Goal: Check status: Check status

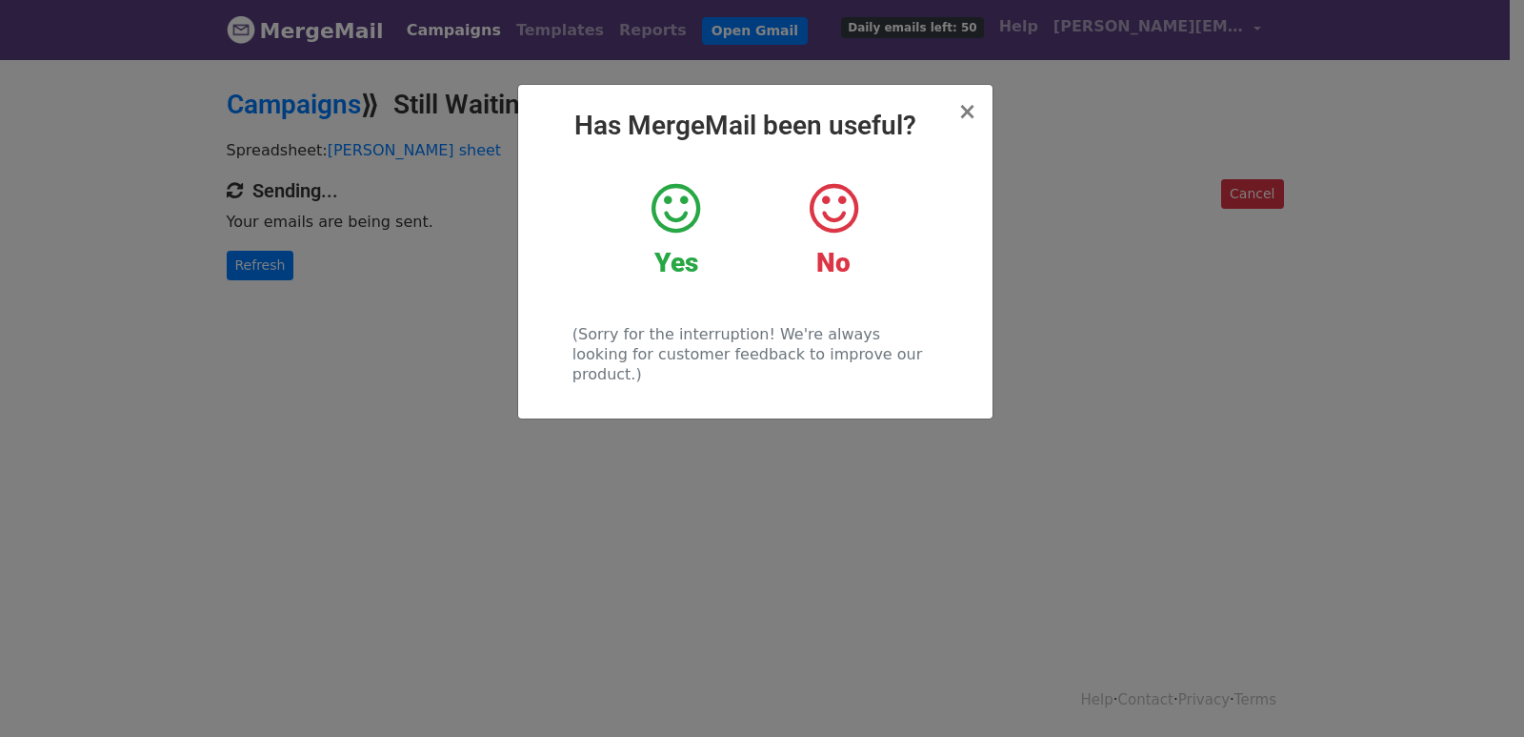
click at [235, 262] on div "× Has MergeMail been useful? Yes No (Sorry for the interruption! We're always l…" at bounding box center [762, 396] width 1524 height 679
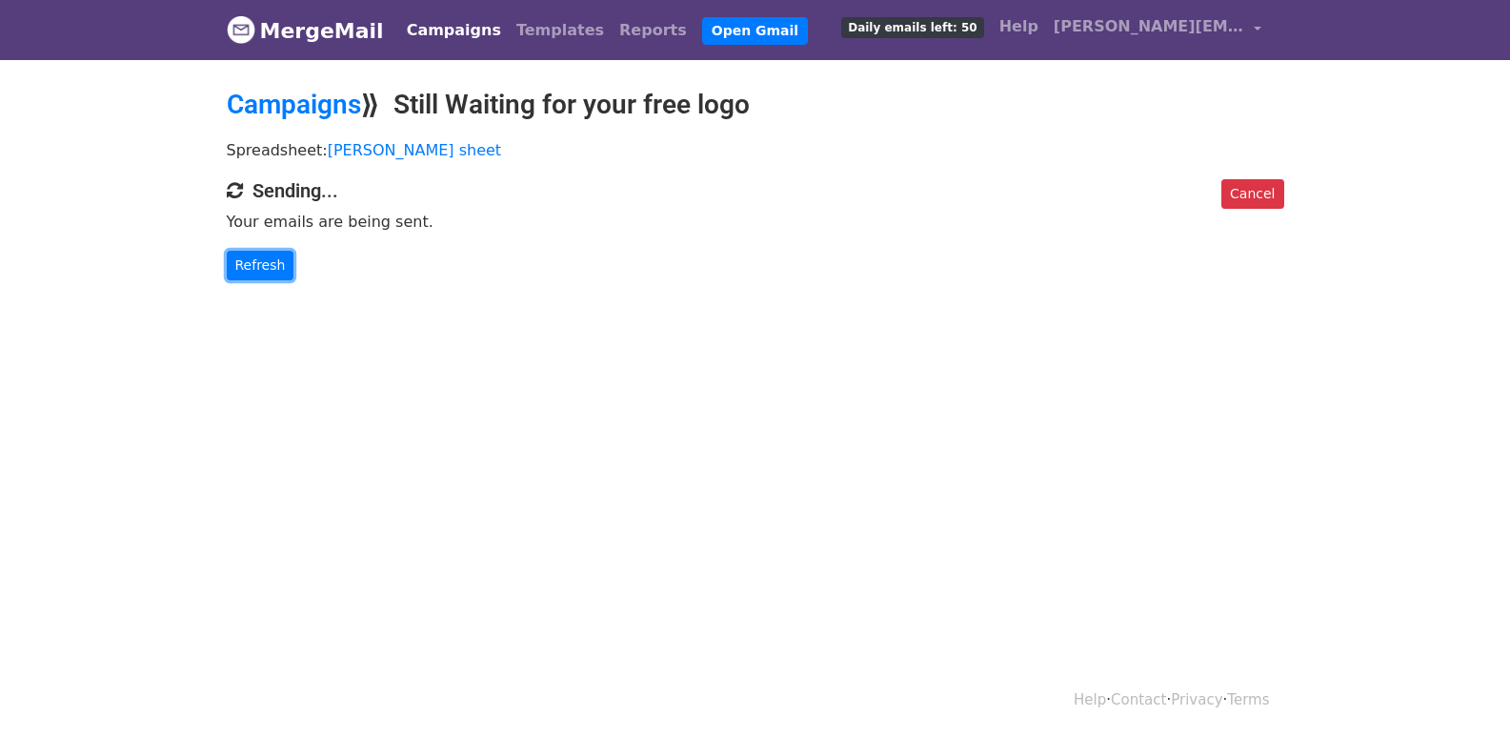
click at [235, 262] on link "Refresh" at bounding box center [261, 266] width 68 height 30
click at [288, 259] on p "Refresh" at bounding box center [756, 266] width 1058 height 30
click at [253, 260] on link "Refresh" at bounding box center [261, 266] width 68 height 30
click at [237, 255] on link "Refresh" at bounding box center [261, 266] width 68 height 30
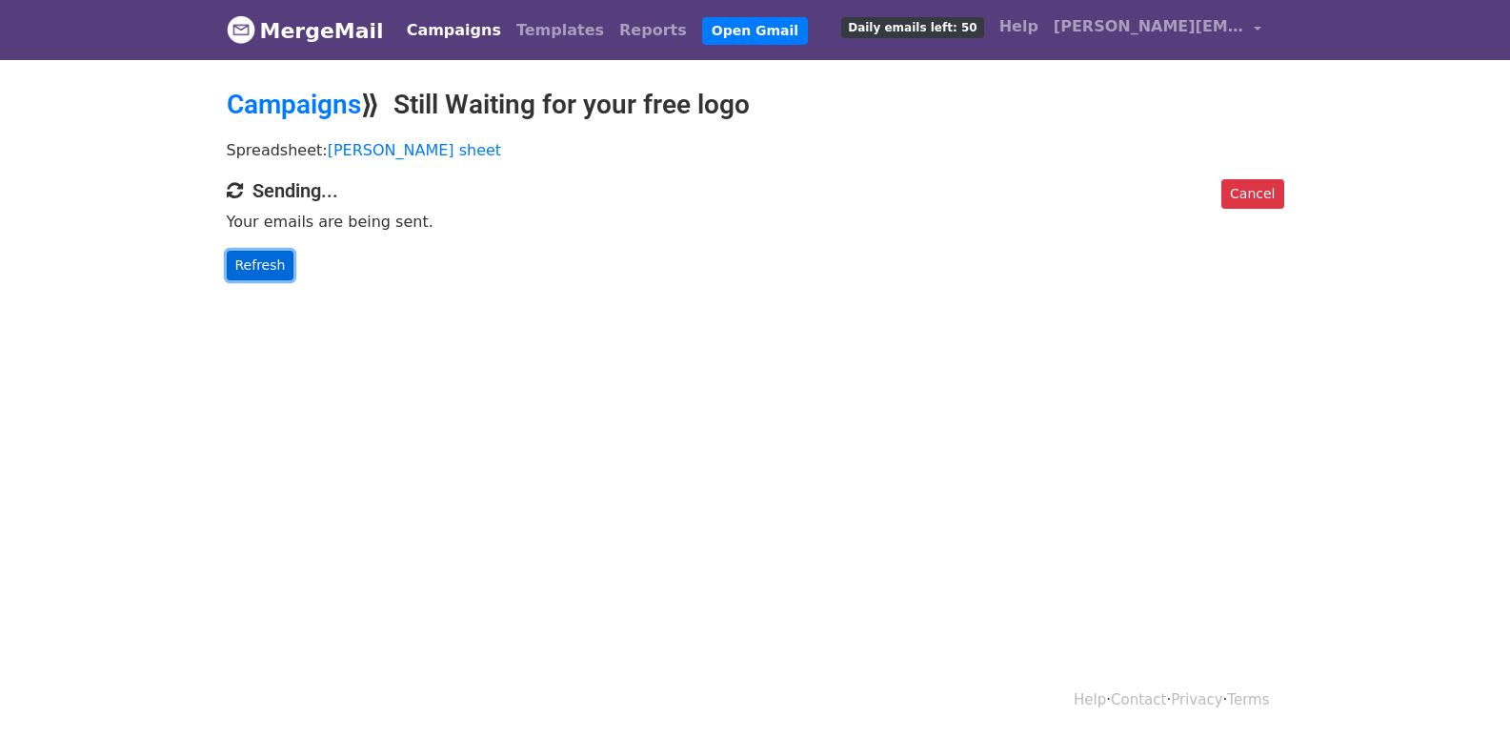
click at [252, 273] on link "Refresh" at bounding box center [261, 266] width 68 height 30
click at [251, 259] on link "Refresh" at bounding box center [261, 266] width 68 height 30
click at [247, 261] on link "Refresh" at bounding box center [261, 266] width 68 height 30
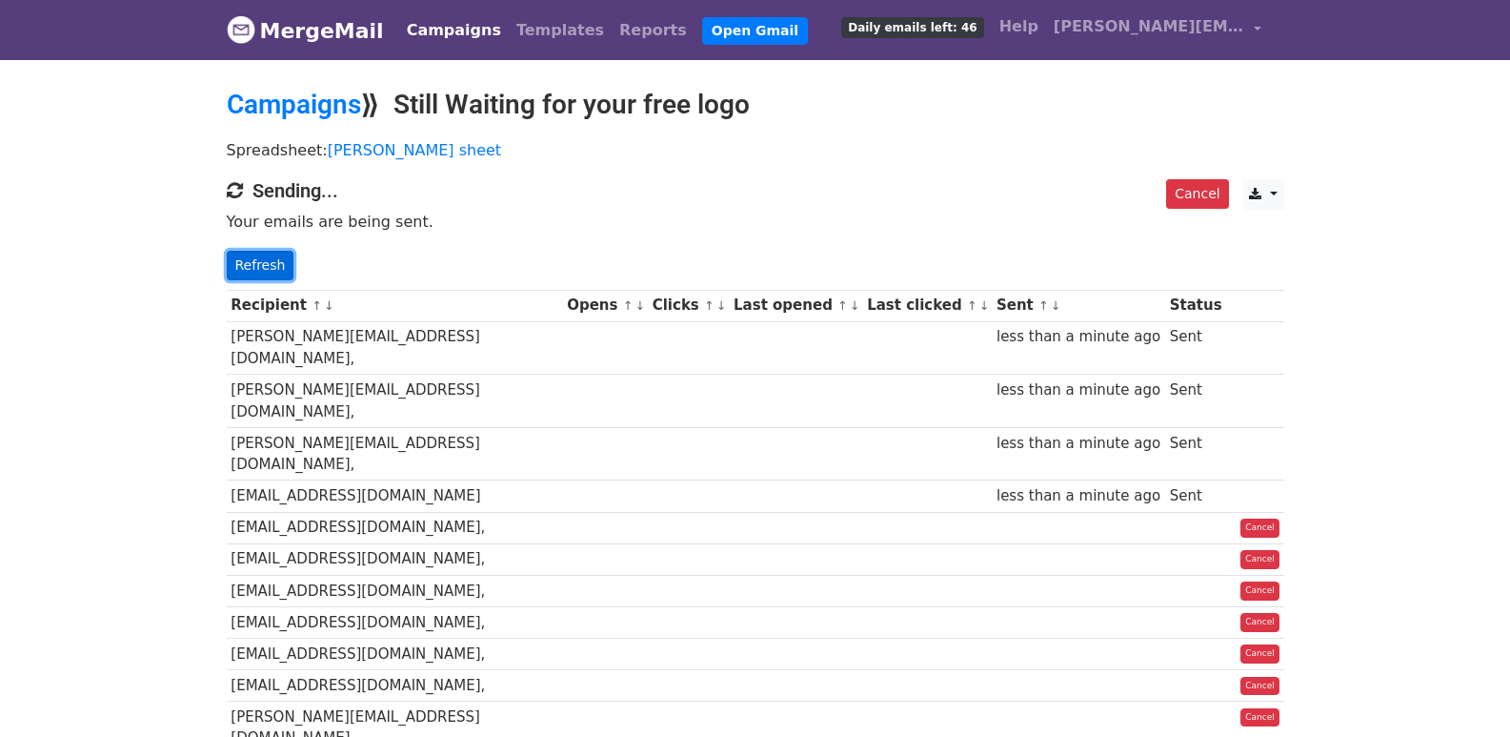
click at [265, 255] on link "Refresh" at bounding box center [261, 266] width 68 height 30
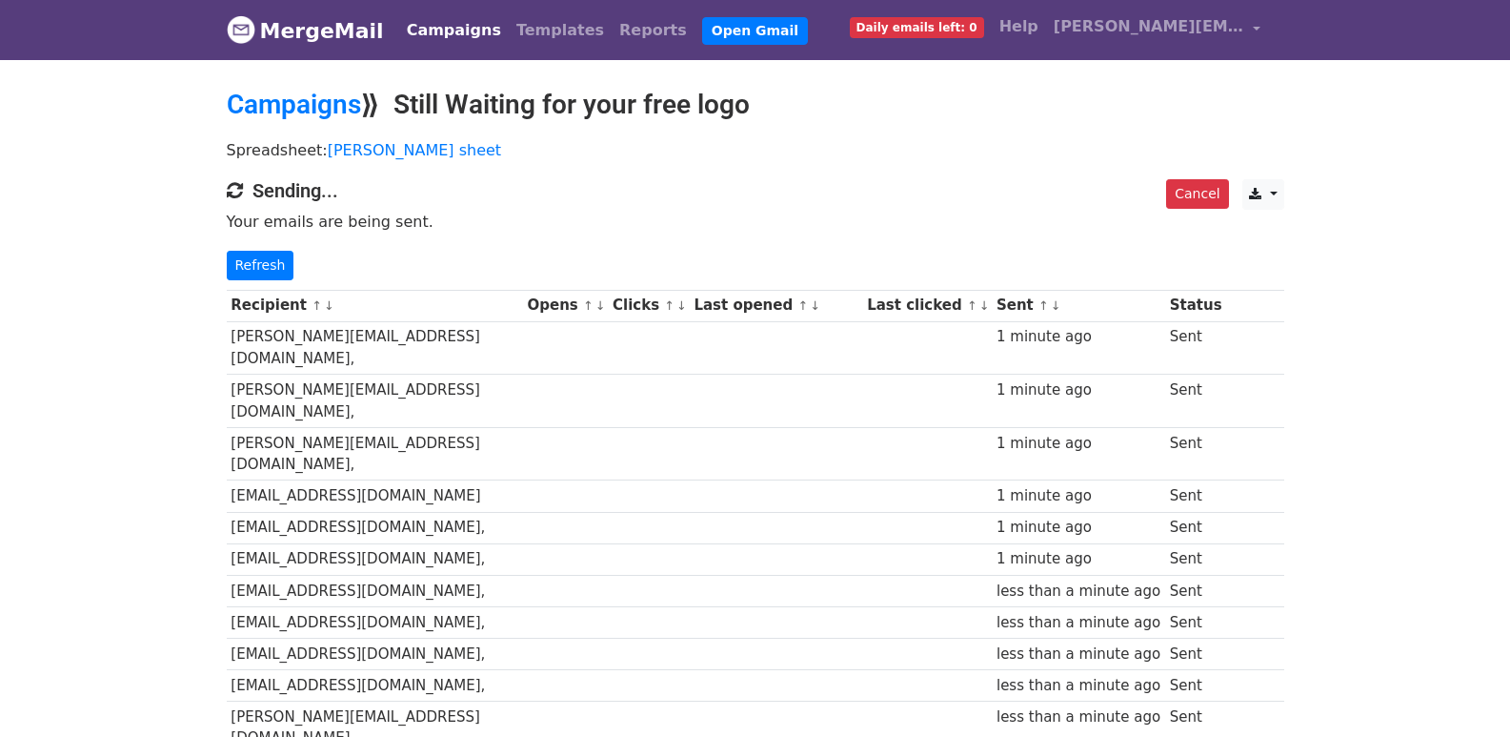
drag, startPoint x: 301, startPoint y: 273, endPoint x: 292, endPoint y: 271, distance: 9.9
click at [298, 273] on p "Refresh" at bounding box center [756, 266] width 1058 height 30
click at [258, 257] on link "Refresh" at bounding box center [261, 266] width 68 height 30
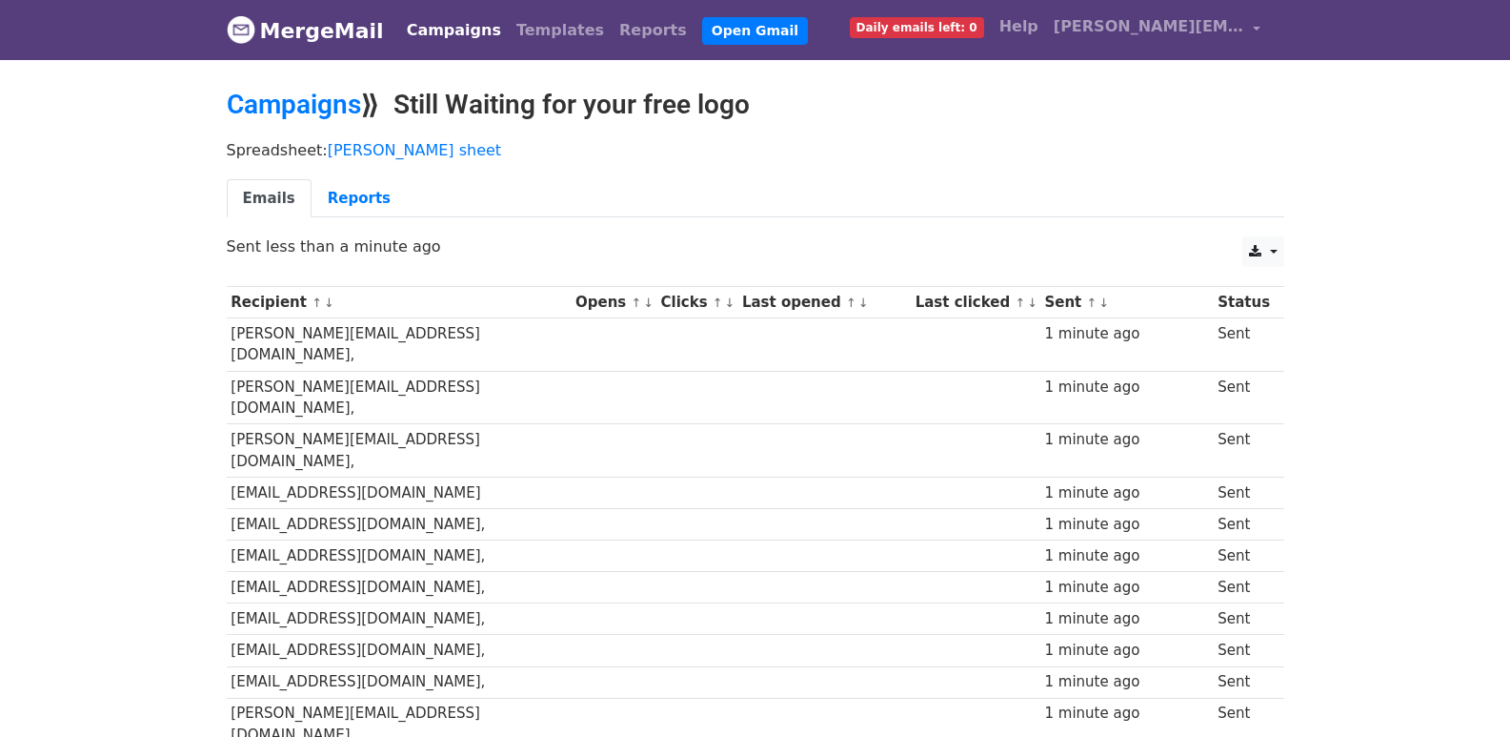
scroll to position [1326, 0]
